Goal: Task Accomplishment & Management: Complete application form

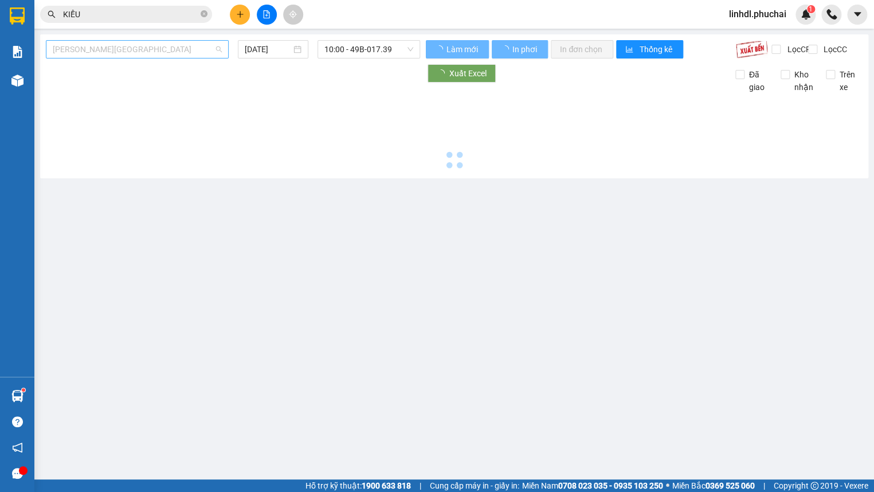
click at [119, 50] on span "[PERSON_NAME][GEOGRAPHIC_DATA]" at bounding box center [137, 49] width 169 height 17
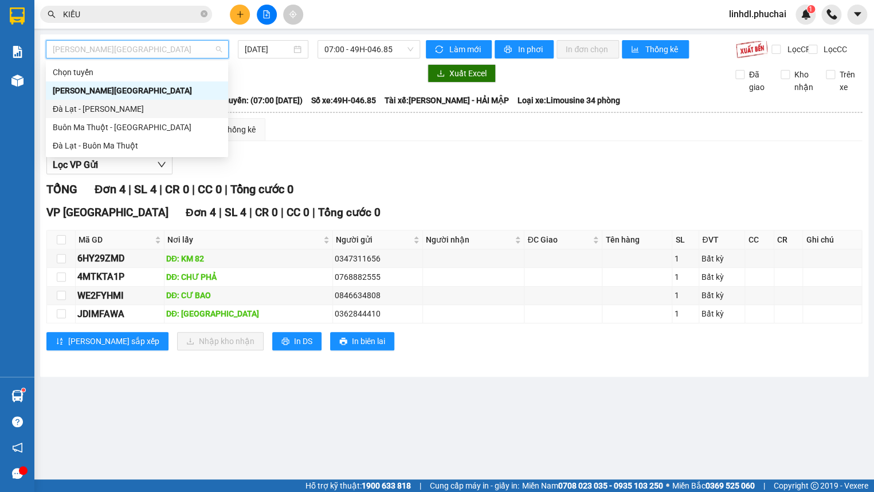
click at [104, 111] on div "Đà Lạt - [PERSON_NAME]" at bounding box center [137, 109] width 168 height 13
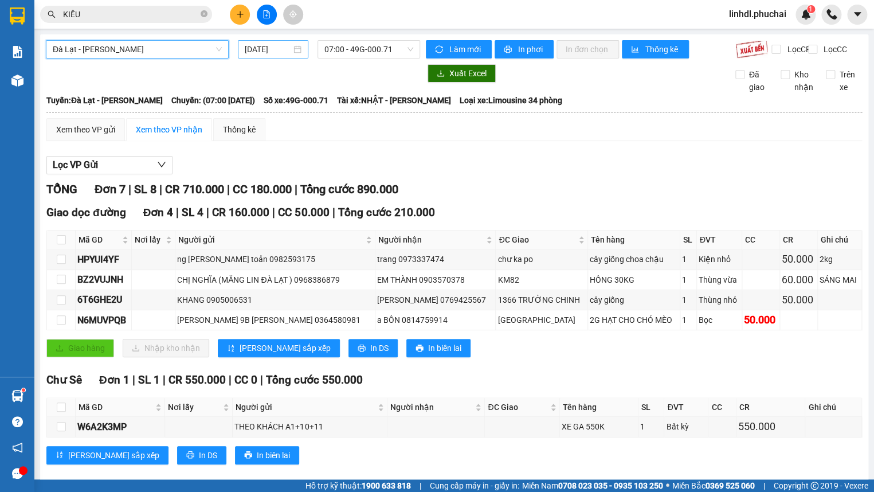
click at [260, 52] on input "[DATE]" at bounding box center [268, 49] width 46 height 13
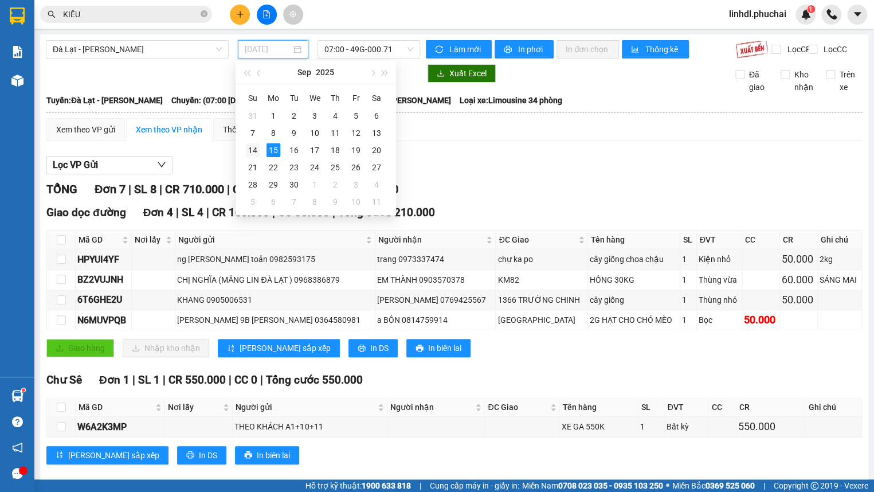
click at [253, 152] on div "14" at bounding box center [253, 150] width 14 height 14
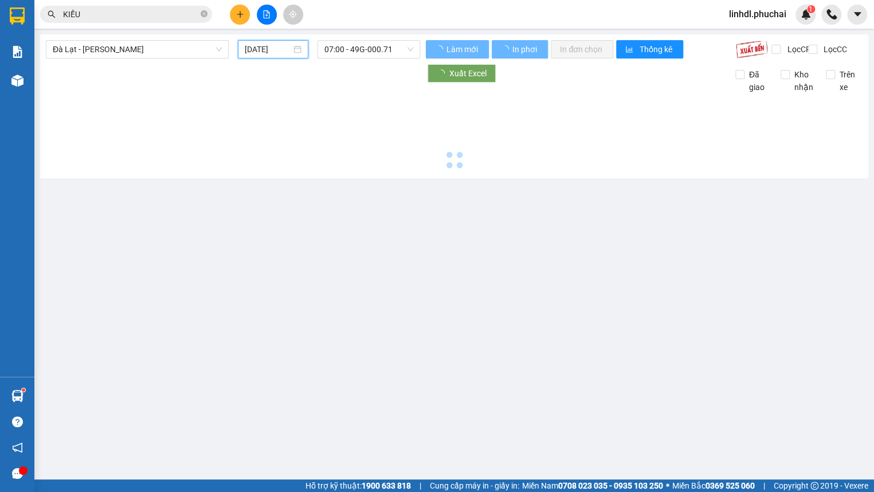
type input "[DATE]"
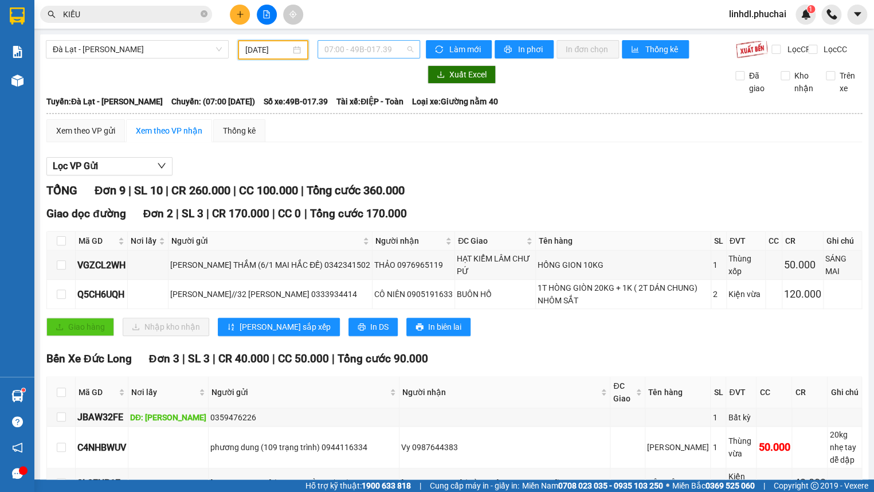
click at [391, 51] on span "07:00 - 49B-017.39" at bounding box center [368, 49] width 89 height 17
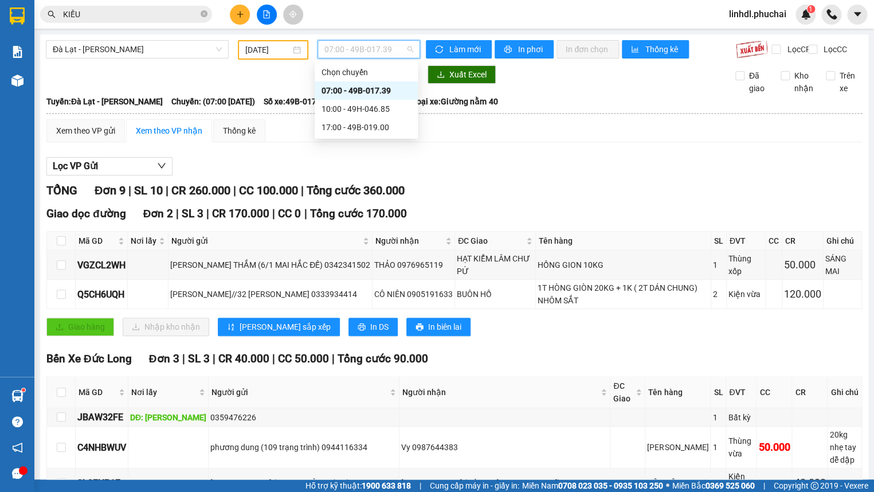
click at [368, 86] on div "07:00 - 49B-017.39" at bounding box center [365, 90] width 89 height 13
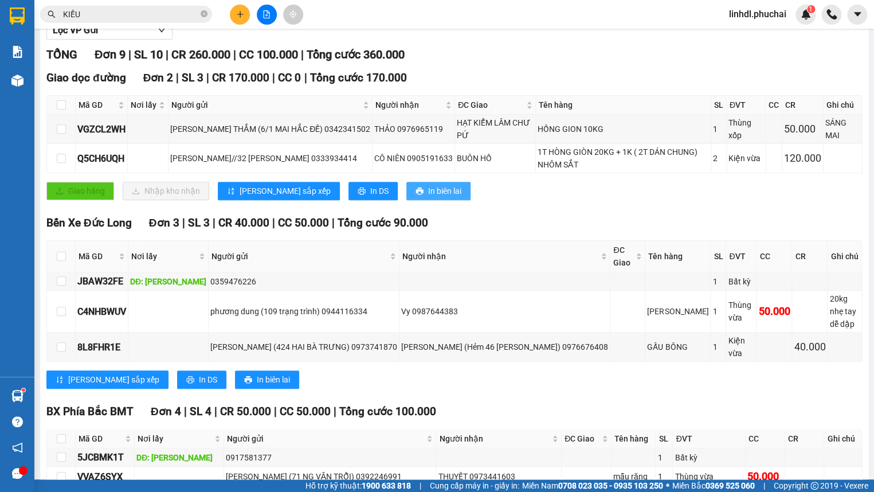
scroll to position [132, 0]
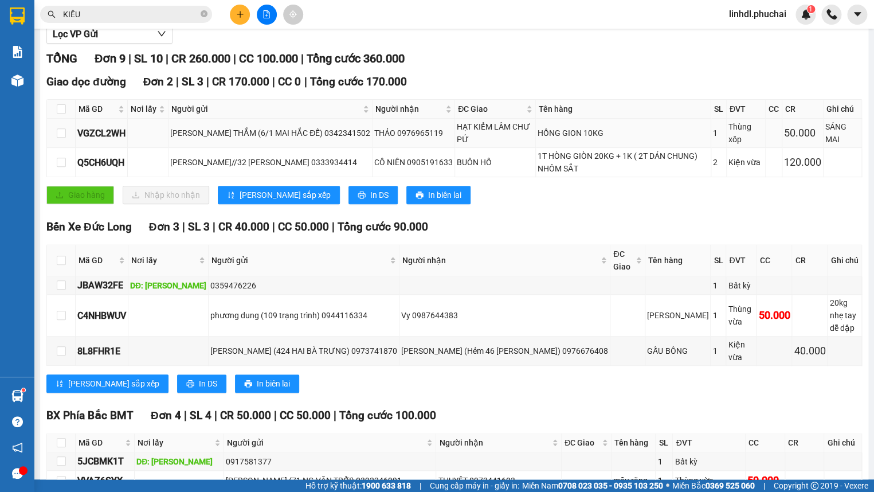
click at [438, 139] on div "THẢO 0976965119" at bounding box center [413, 133] width 79 height 13
drag, startPoint x: 433, startPoint y: 142, endPoint x: 487, endPoint y: 144, distance: 53.3
click at [455, 144] on td "THẢO 0976965119" at bounding box center [413, 133] width 83 height 29
copy div "0976965119"
click at [115, 10] on input "KIỀU" at bounding box center [130, 14] width 135 height 13
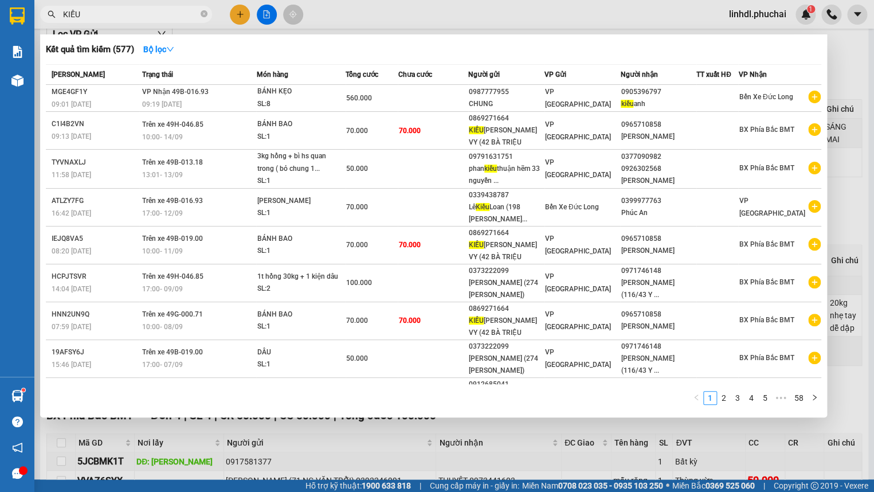
click at [115, 10] on input "KIỀU" at bounding box center [130, 14] width 135 height 13
click at [130, 20] on input "KIỀU" at bounding box center [130, 14] width 135 height 13
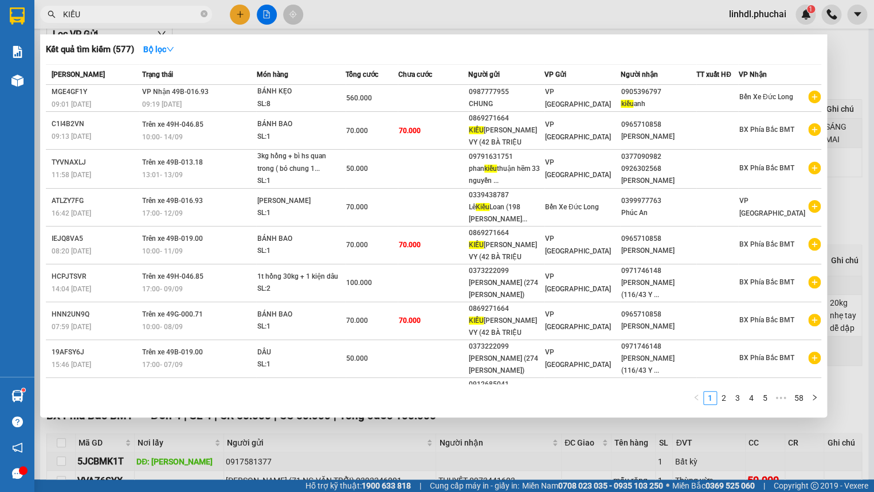
paste input "0976965119"
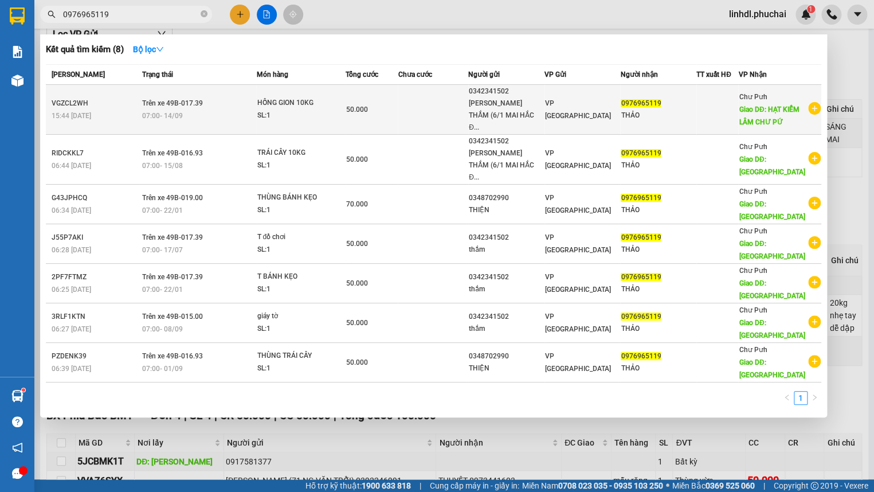
type input "0976965119"
click at [418, 93] on td at bounding box center [433, 110] width 70 height 50
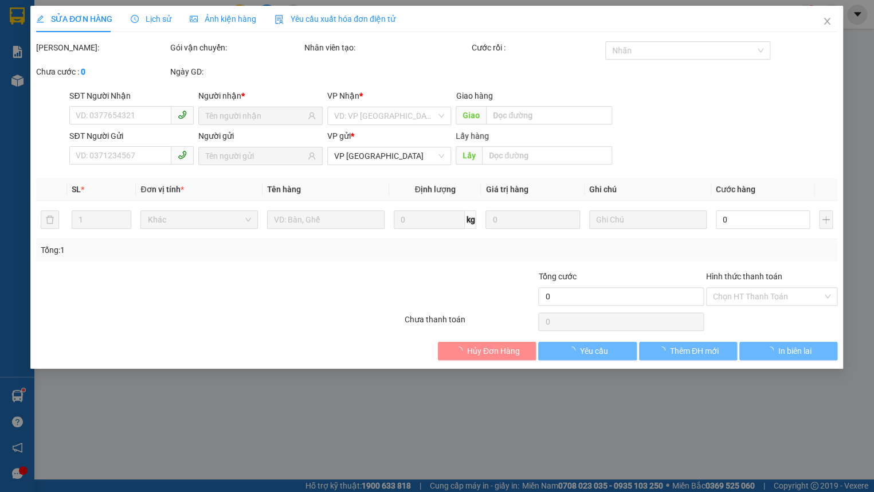
type input "0976965119"
type input "HẠT KIỂM LÂM CHƯ PỨ"
type input "0342341502"
type input "50.000"
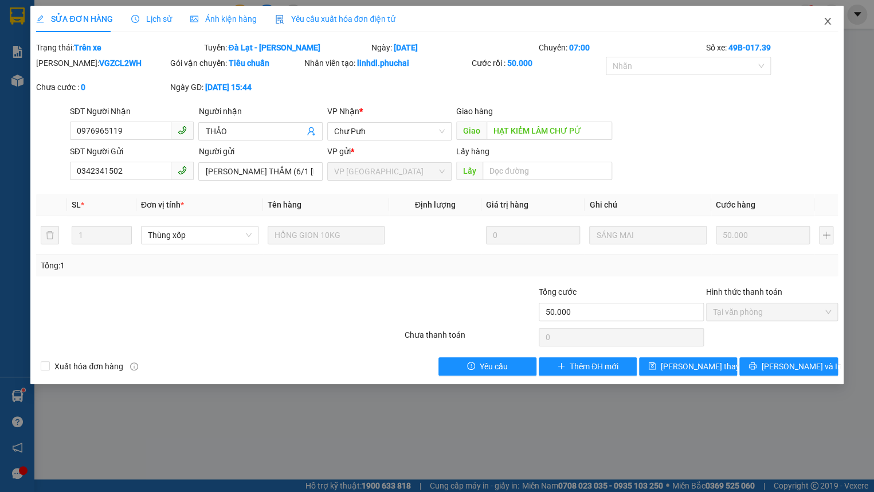
click at [829, 22] on icon "close" at bounding box center [827, 21] width 9 height 9
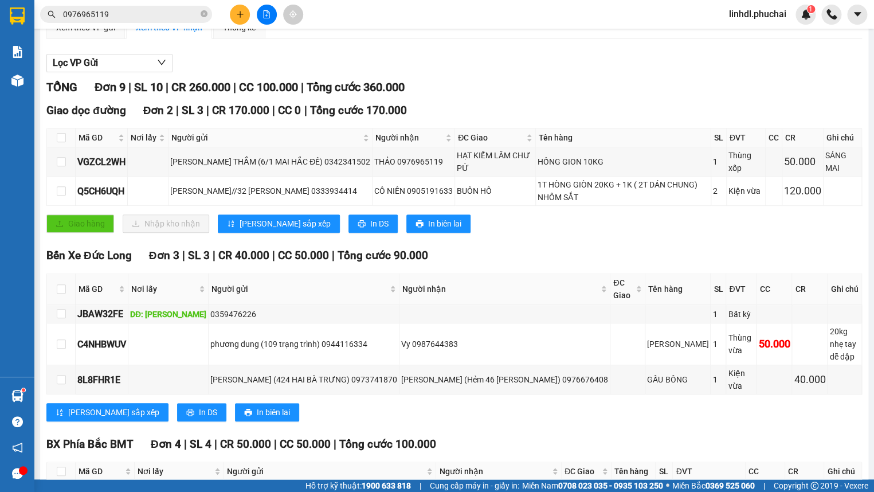
scroll to position [104, 0]
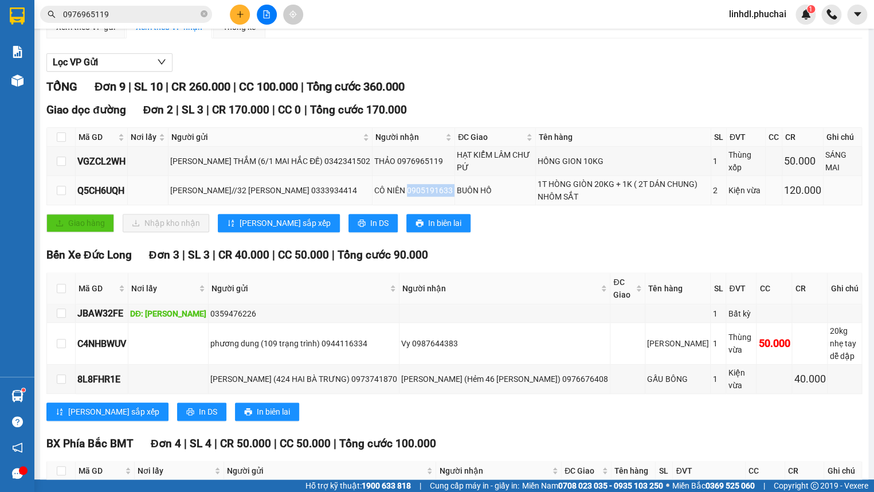
drag, startPoint x: 443, startPoint y: 199, endPoint x: 491, endPoint y: 197, distance: 48.2
click at [491, 197] on tr "Q5CH6UQH [PERSON_NAME]//32 PHÙ [PERSON_NAME] 0333934414 CÔ NIÊN 0905191633 [GEO…" at bounding box center [454, 190] width 815 height 29
copy div "0905191633"
click at [134, 19] on input "0976965119" at bounding box center [130, 14] width 135 height 13
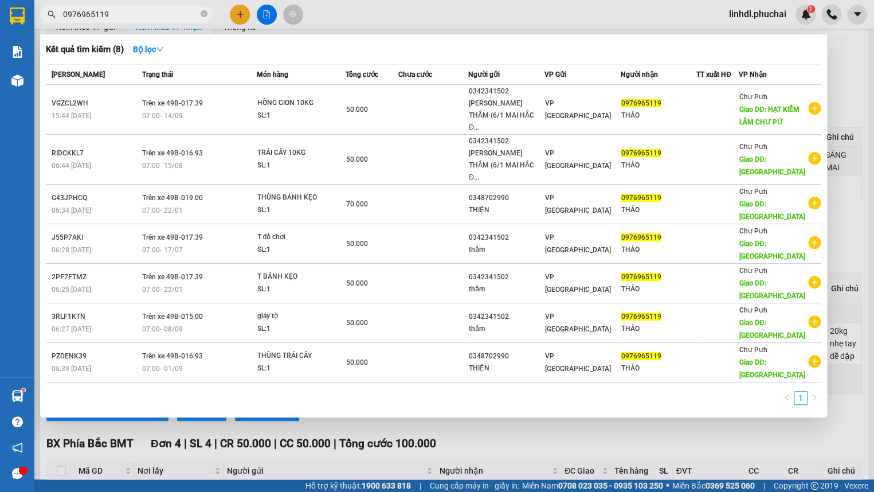
click at [134, 18] on input "0976965119" at bounding box center [130, 14] width 135 height 13
paste input "05191633"
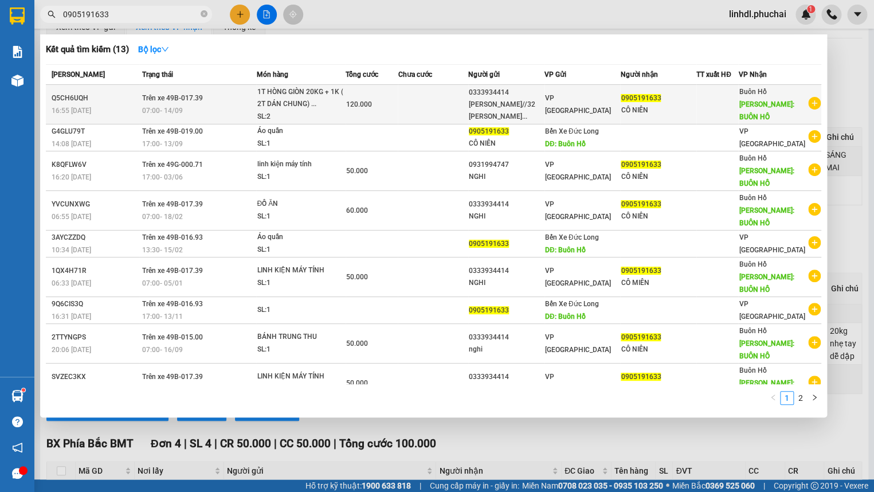
type input "0905191633"
click at [382, 104] on div "120.000" at bounding box center [372, 104] width 52 height 13
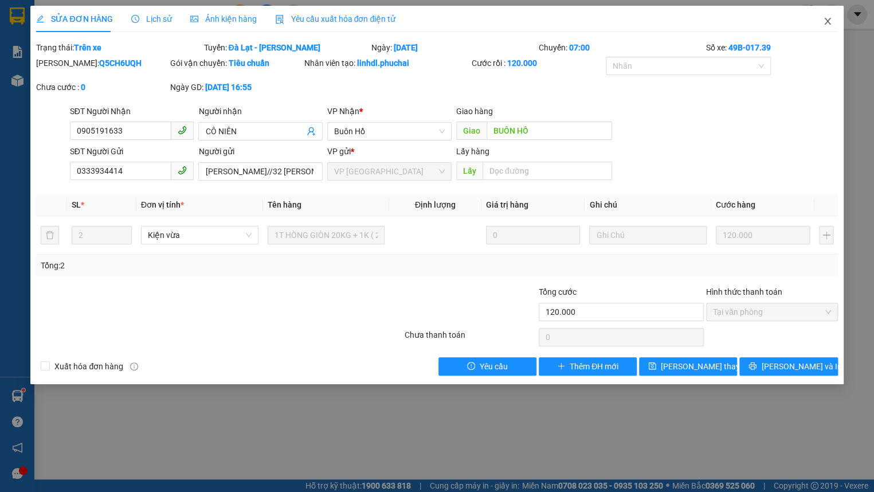
click at [828, 23] on icon "close" at bounding box center [827, 21] width 6 height 7
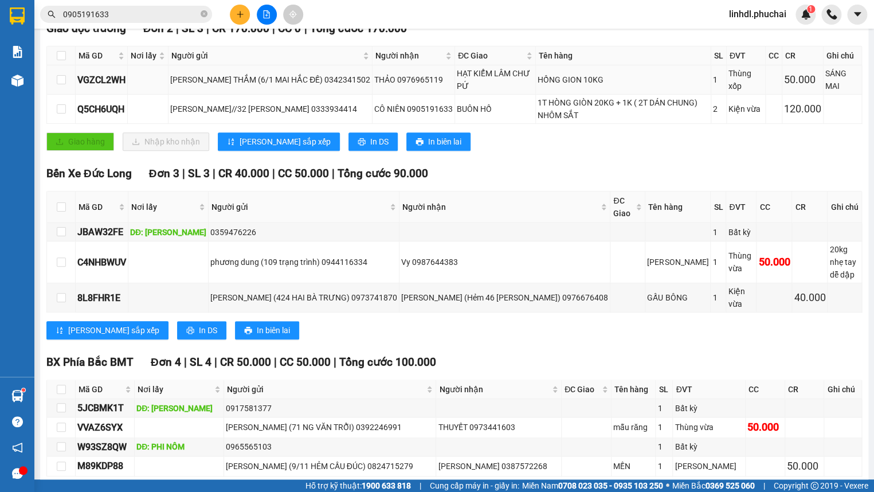
scroll to position [80, 0]
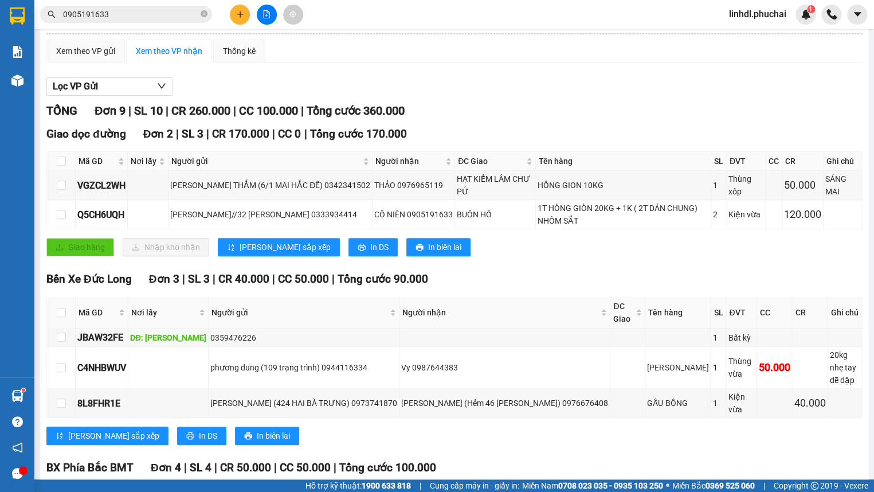
click at [240, 16] on icon "plus" at bounding box center [240, 14] width 1 height 6
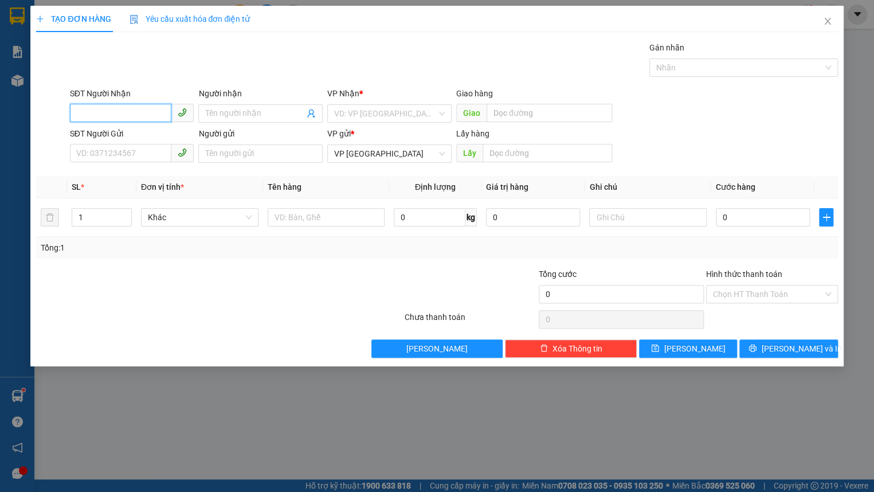
click at [137, 107] on input "SĐT Người Nhận" at bounding box center [121, 113] width 102 height 18
type input "0903562582"
click at [134, 115] on input "0903562582" at bounding box center [121, 113] width 102 height 18
click at [140, 130] on div "0903562582 - [PERSON_NAME]" at bounding box center [133, 136] width 113 height 13
type input "[PERSON_NAME]"
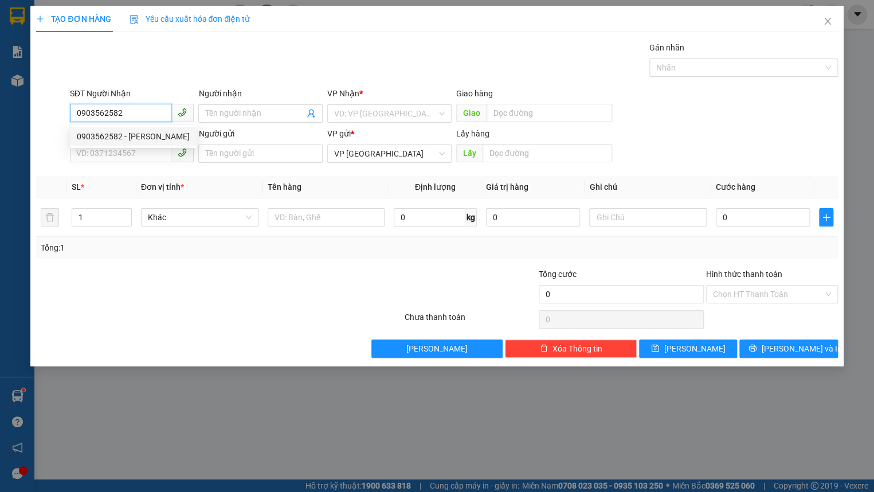
type input "TRUNG HÒA"
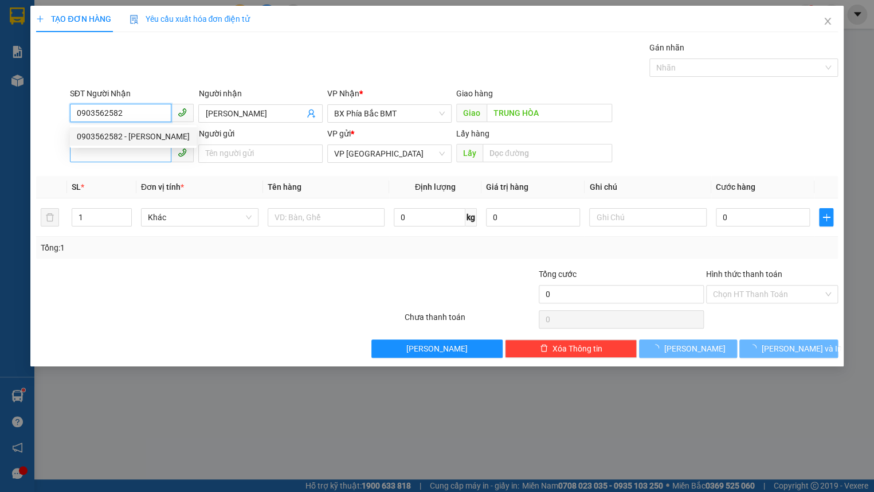
type input "70.000"
type input "0903562582"
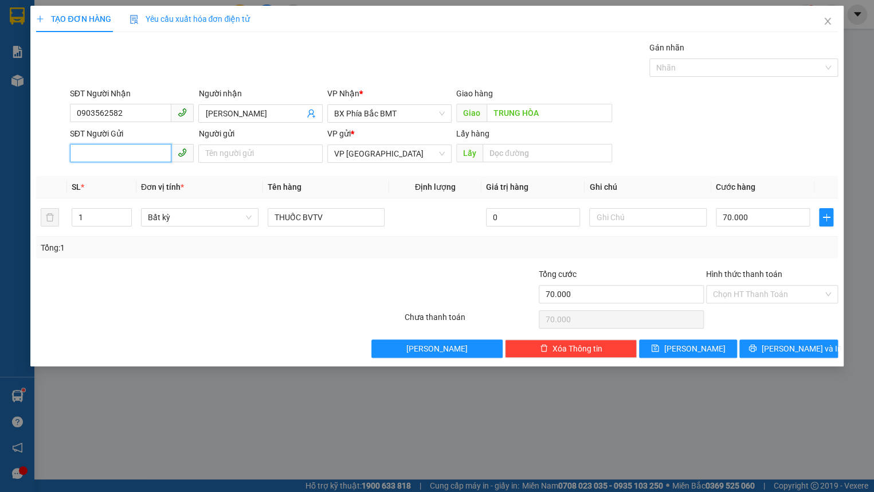
click at [132, 147] on input "SĐT Người Gửi" at bounding box center [121, 153] width 102 height 18
click at [126, 174] on div "0367779636 - [PERSON_NAME]" at bounding box center [133, 176] width 113 height 13
type input "0367779636"
click at [296, 147] on input "[PERSON_NAME]" at bounding box center [260, 153] width 124 height 18
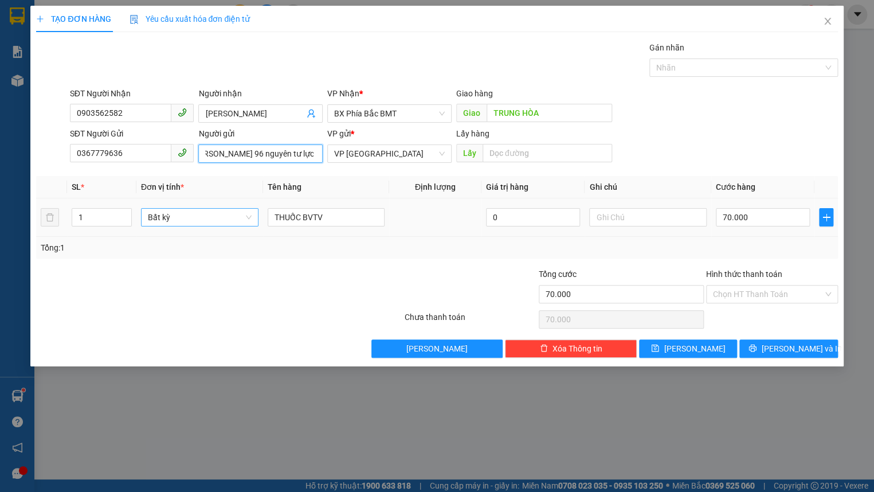
scroll to position [0, 17]
click at [172, 214] on span "Bất kỳ" at bounding box center [200, 217] width 104 height 17
type input "[PERSON_NAME] 96 nguyên tư lực"
type input "t"
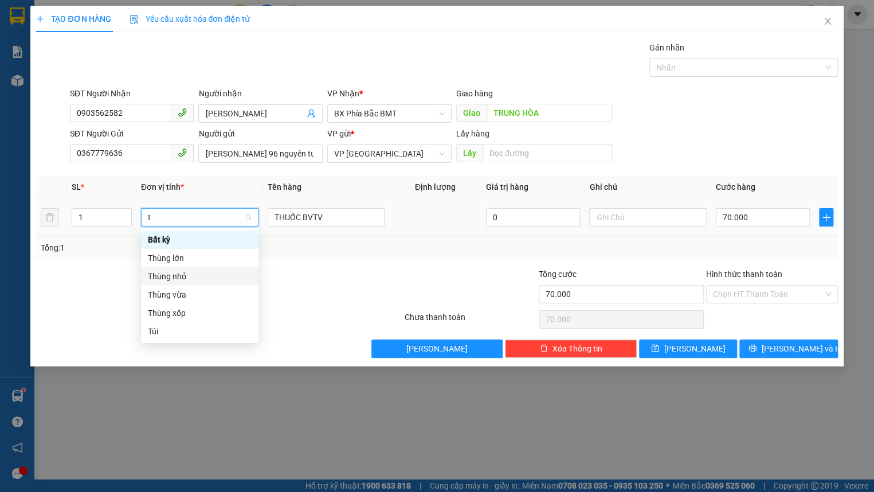
click at [166, 273] on div "Thùng nhỏ" at bounding box center [200, 276] width 104 height 13
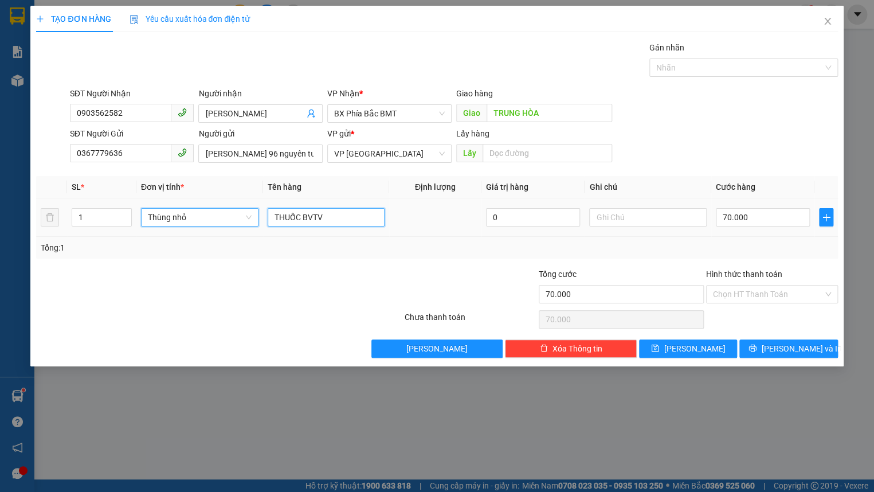
click at [346, 222] on input "THUỐC BVTV" at bounding box center [326, 217] width 117 height 18
type input "0"
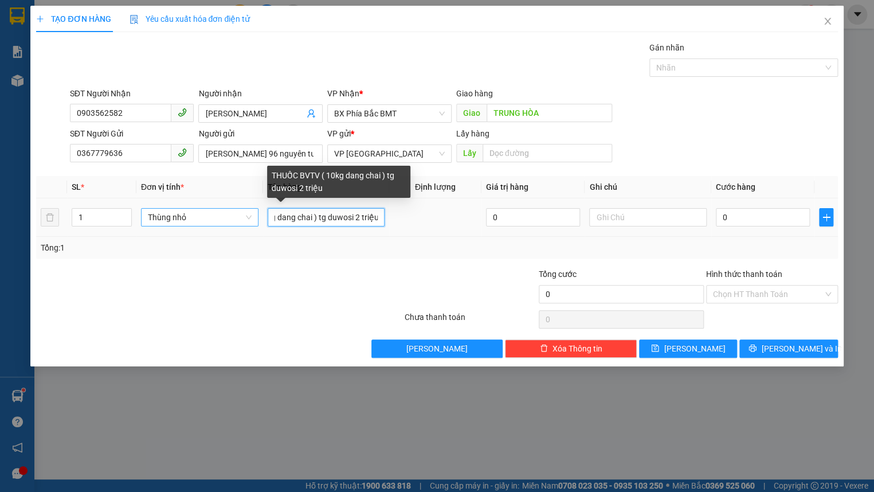
scroll to position [0, 73]
drag, startPoint x: 350, startPoint y: 216, endPoint x: 324, endPoint y: 215, distance: 25.8
click at [324, 215] on input "THUỐC BVTV ( 10kg dang chai ) tg duwosi 2 triệu" at bounding box center [326, 217] width 117 height 18
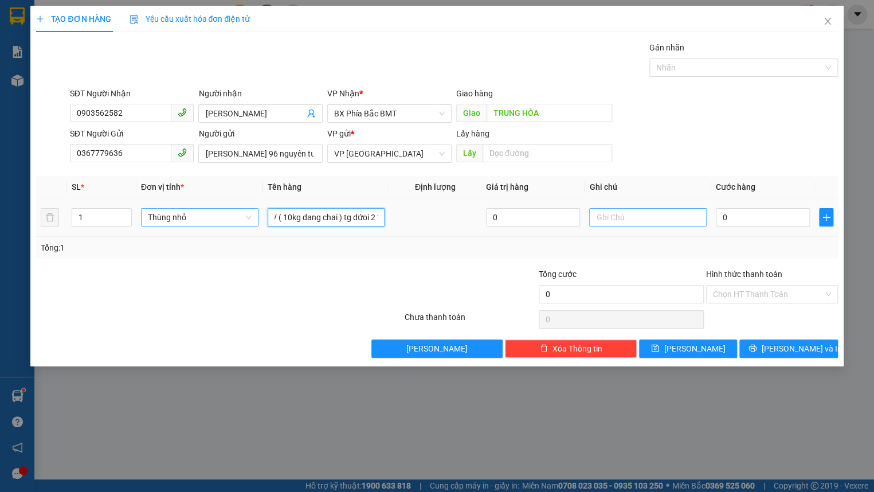
type input "THUỐC BVTV ( 10kg dang chai ) tg dứoi 2 triệu"
click at [631, 219] on input "text" at bounding box center [647, 217] width 117 height 18
type input "bể nx ko đền hàng"
click at [745, 213] on input "0" at bounding box center [763, 217] width 95 height 18
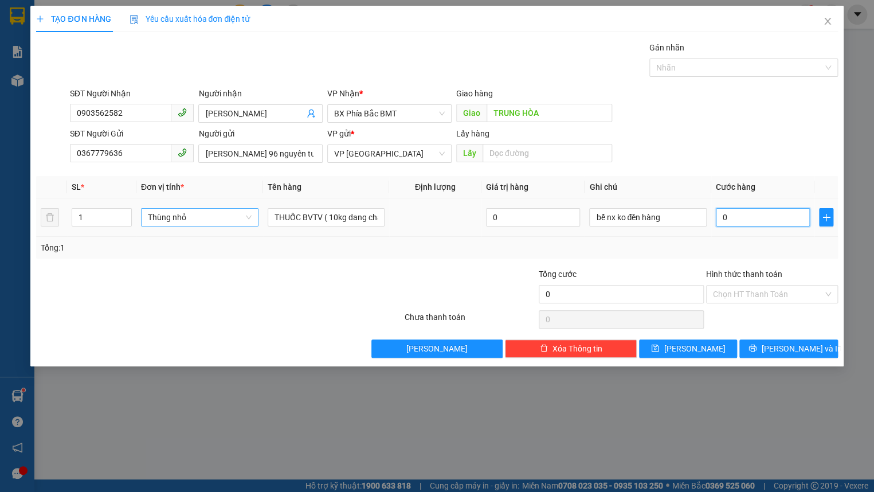
type input "5"
type input "50"
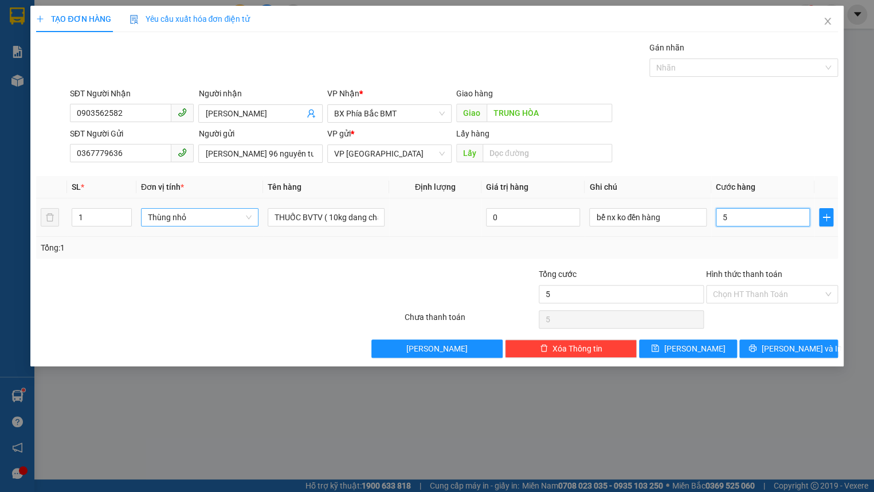
type input "50"
type input "500"
type input "5.000"
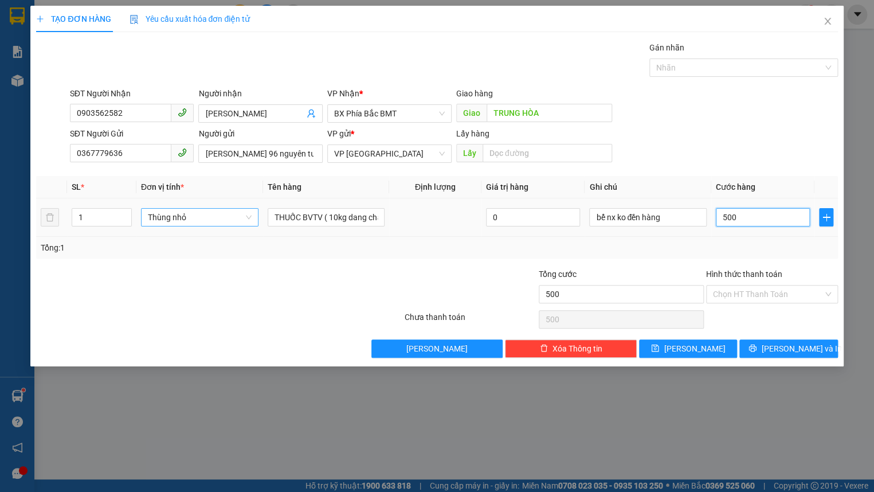
type input "5.000"
type input "50.000"
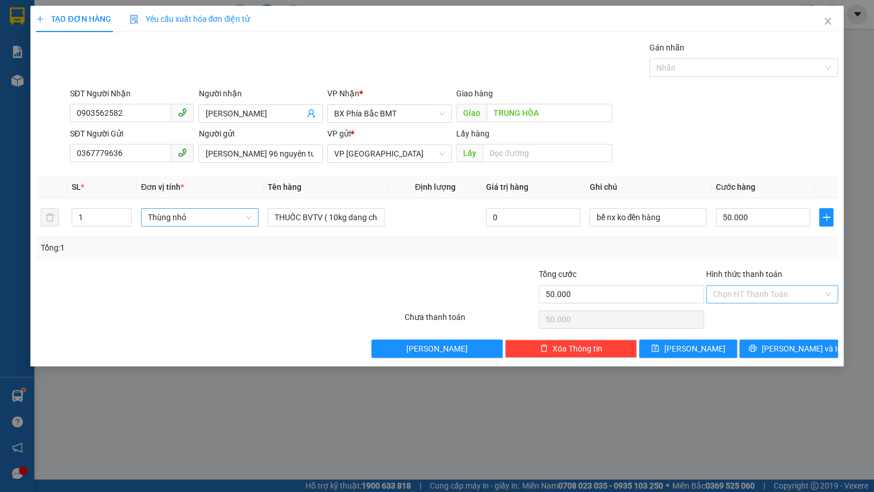
click at [756, 292] on input "Hình thức thanh toán" at bounding box center [768, 293] width 110 height 17
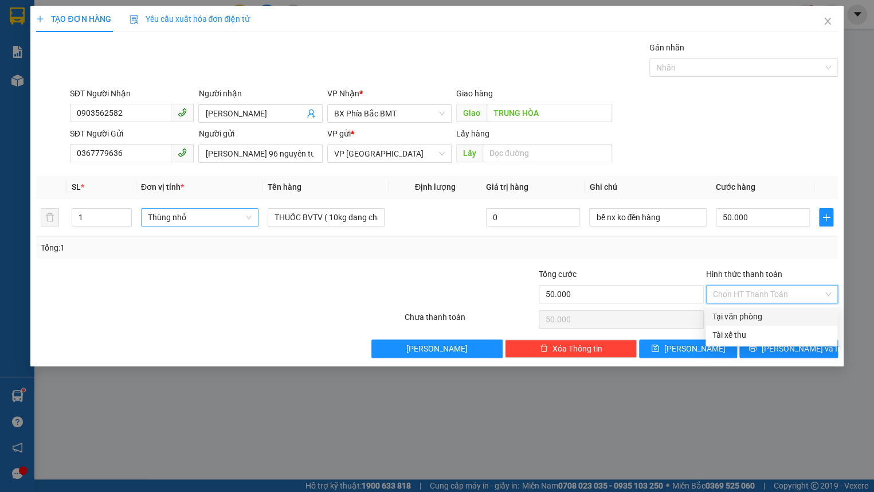
click at [761, 319] on div "Tại văn phòng" at bounding box center [771, 316] width 118 height 13
type input "0"
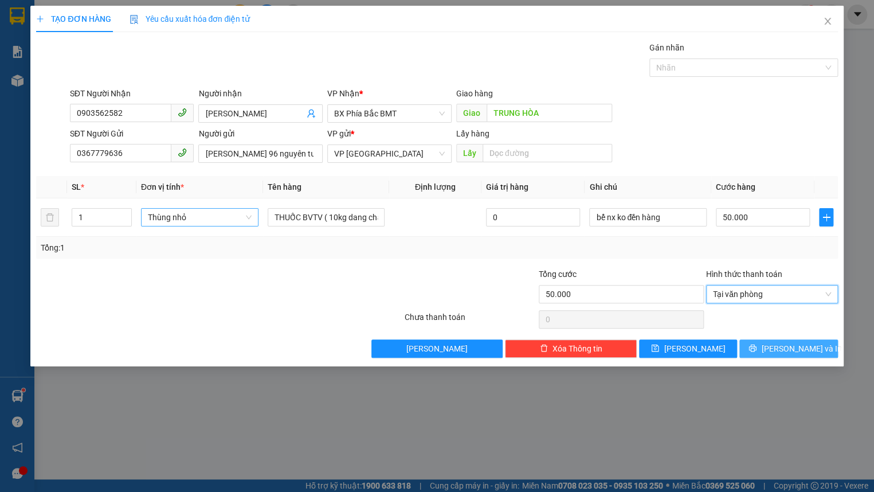
click at [760, 349] on button "[PERSON_NAME] và In" at bounding box center [788, 348] width 98 height 18
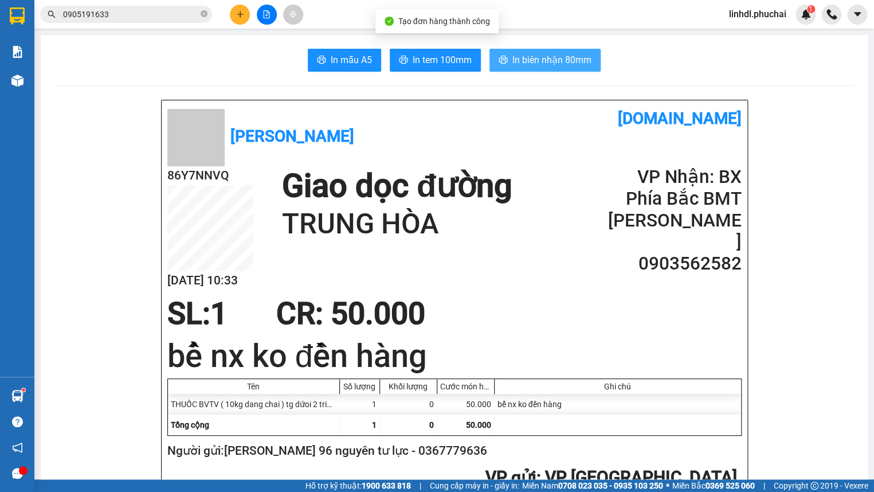
click at [544, 62] on span "In biên nhận 80mm" at bounding box center [551, 60] width 79 height 14
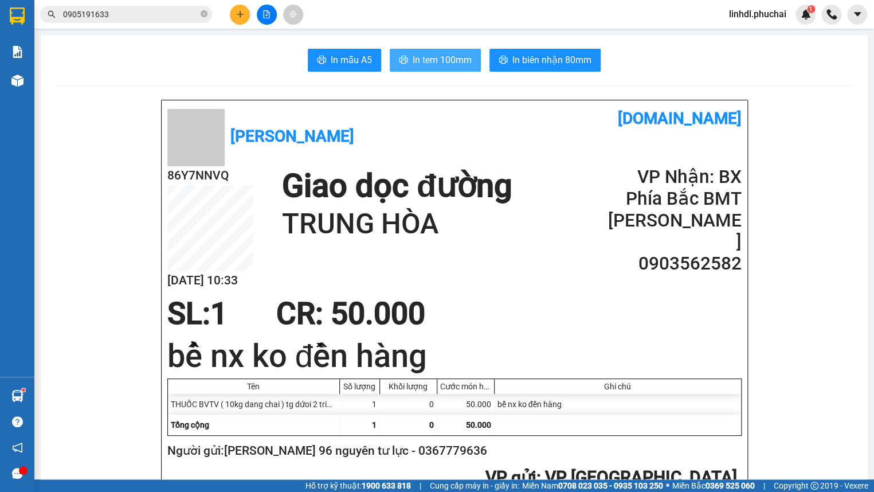
click at [430, 58] on span "In tem 100mm" at bounding box center [442, 60] width 59 height 14
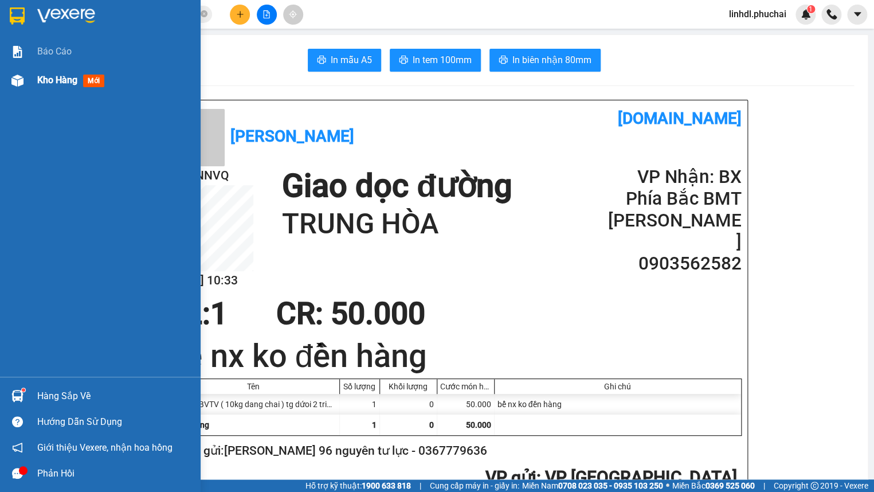
click at [28, 83] on div "Kho hàng mới" at bounding box center [100, 80] width 201 height 29
